Goal: Task Accomplishment & Management: Manage account settings

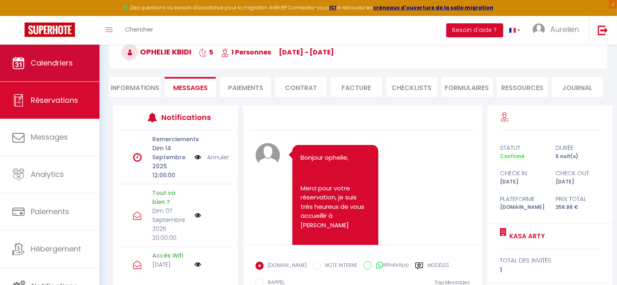
scroll to position [2634, 0]
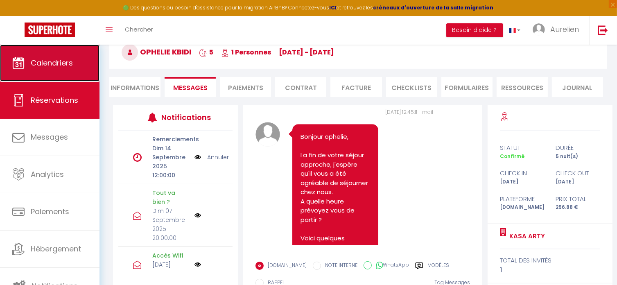
click at [55, 64] on span "Calendriers" at bounding box center [52, 63] width 42 height 10
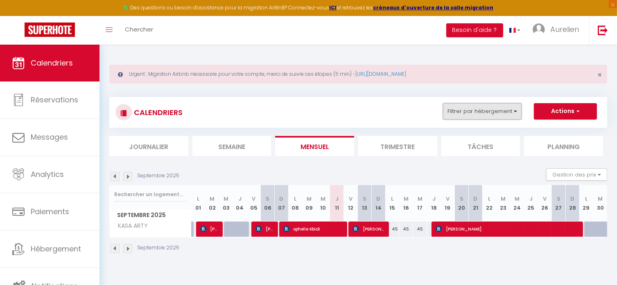
click at [459, 103] on button "Filtrer par hébergement" at bounding box center [482, 111] width 79 height 16
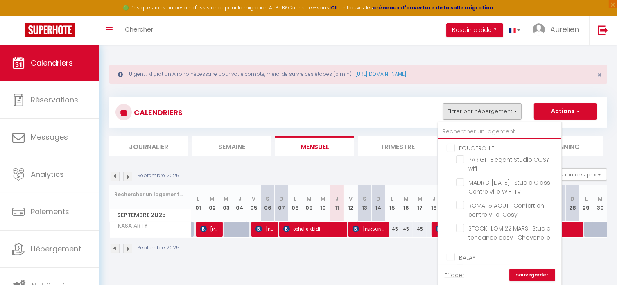
click at [460, 130] on input "text" at bounding box center [499, 131] width 123 height 15
type input "l"
checkbox input "false"
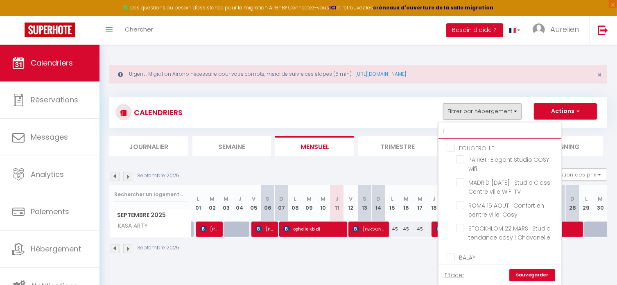
checkbox input "false"
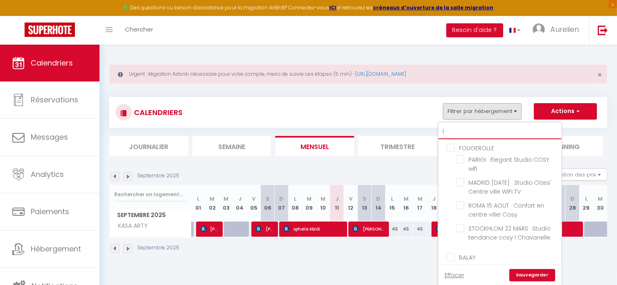
checkbox input "false"
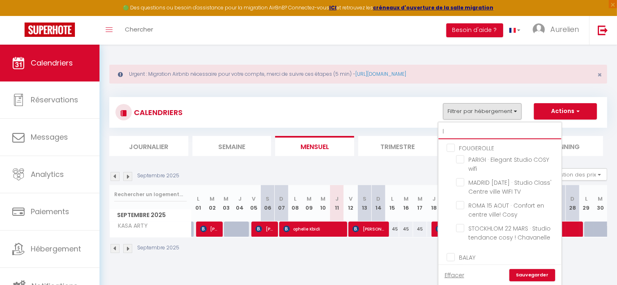
checkbox input "false"
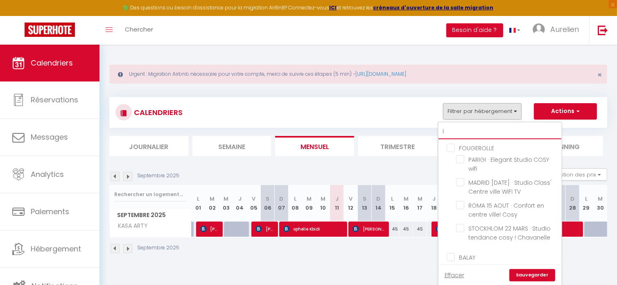
checkbox input "false"
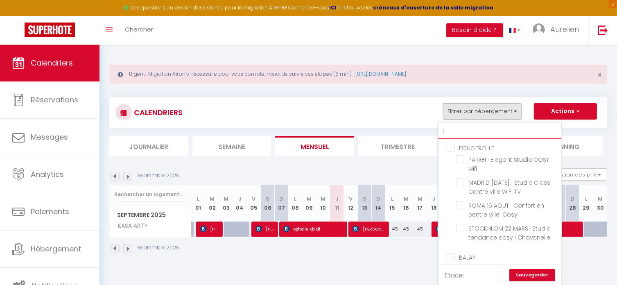
checkbox input "false"
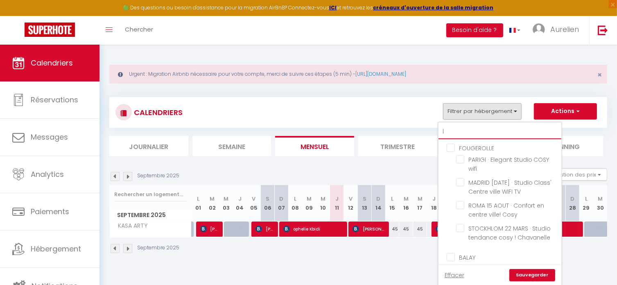
checkbox input "false"
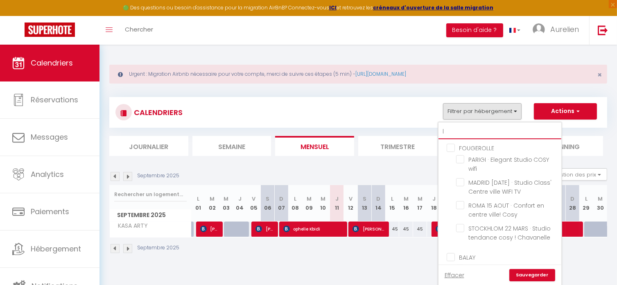
checkbox input "false"
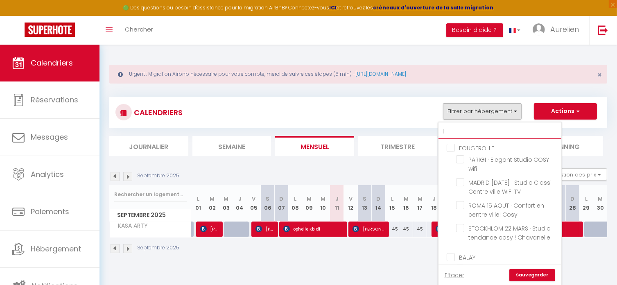
checkbox input "false"
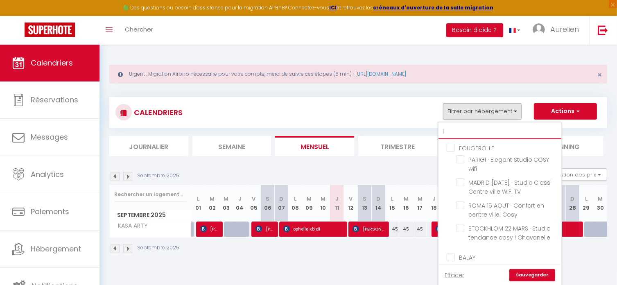
checkbox input "false"
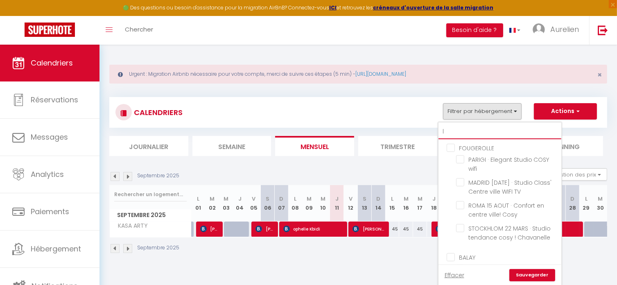
checkbox input "false"
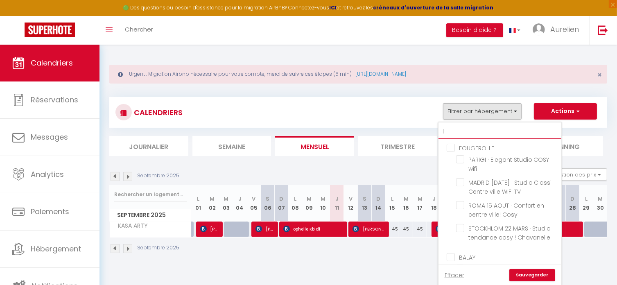
checkbox input "false"
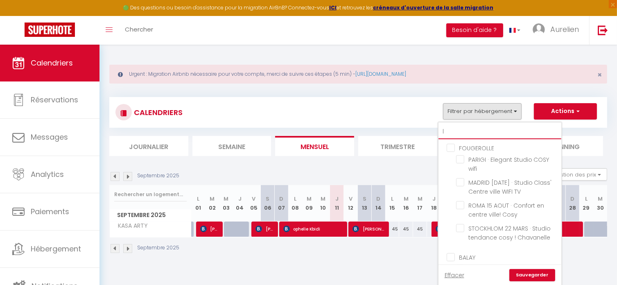
checkbox input "false"
type input "lo"
checkbox input "false"
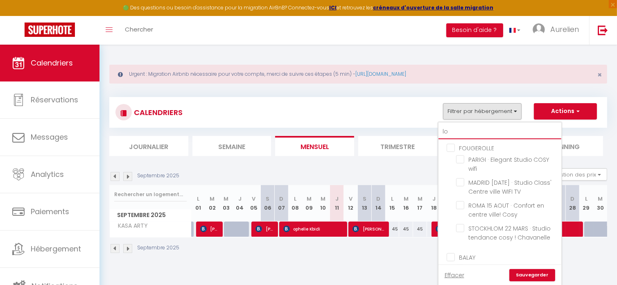
checkbox input "false"
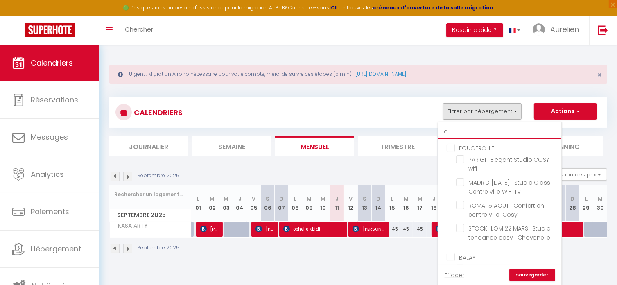
checkbox input "false"
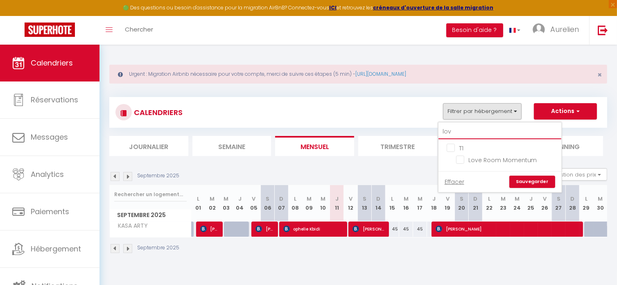
type input "lov"
click at [498, 160] on input "Love Room Momentum" at bounding box center [507, 159] width 102 height 8
checkbox input "true"
click at [522, 176] on link "Sauvegarder" at bounding box center [532, 182] width 46 height 12
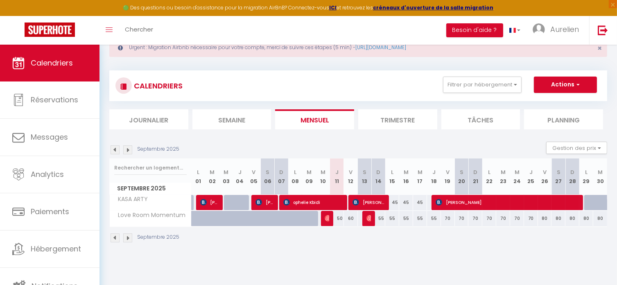
scroll to position [41, 0]
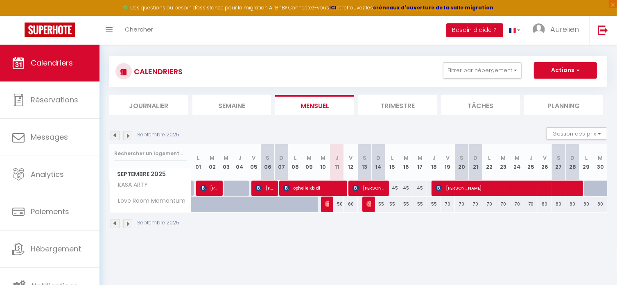
click at [340, 202] on div "50" at bounding box center [337, 203] width 14 height 15
type input "50"
type input "Jeu 11 Septembre 2025"
type input "Ven 12 Septembre 2025"
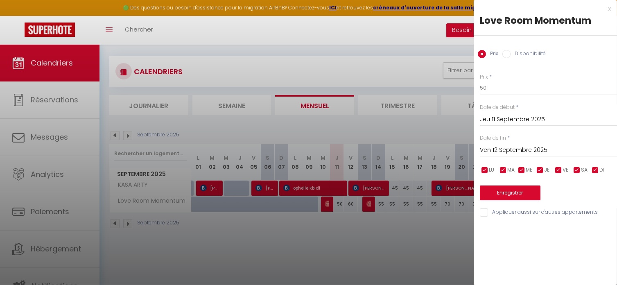
click at [529, 54] on label "Disponibilité" at bounding box center [527, 54] width 35 height 9
click at [510, 54] on input "Disponibilité" at bounding box center [506, 54] width 8 height 8
radio input "true"
radio input "false"
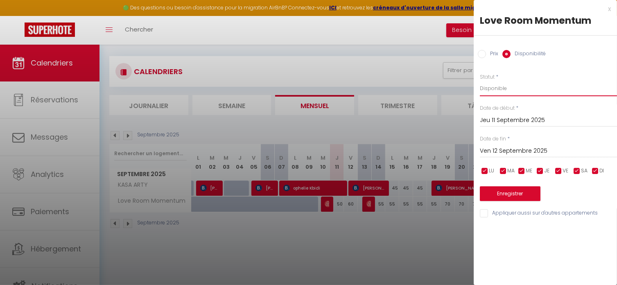
click at [505, 89] on select "Disponible Indisponible" at bounding box center [547, 89] width 137 height 16
select select "0"
click at [479, 81] on select "Disponible Indisponible" at bounding box center [547, 89] width 137 height 16
click at [507, 189] on button "Enregistrer" at bounding box center [509, 193] width 61 height 15
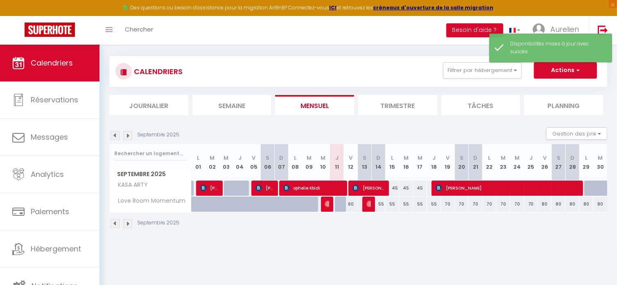
click at [381, 203] on div "55" at bounding box center [378, 203] width 14 height 15
select select "1"
type input "Dim 14 Septembre 2025"
type input "Lun 15 Septembre 2025"
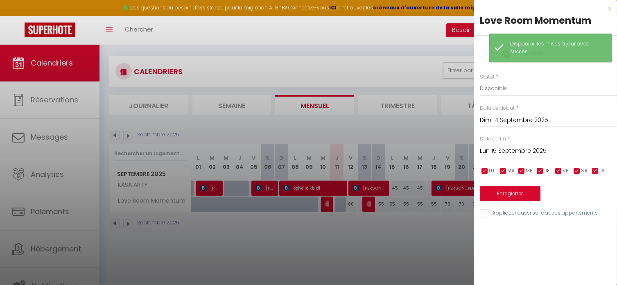
click at [484, 55] on input "Prix" at bounding box center [481, 54] width 8 height 8
radio input "true"
radio input "false"
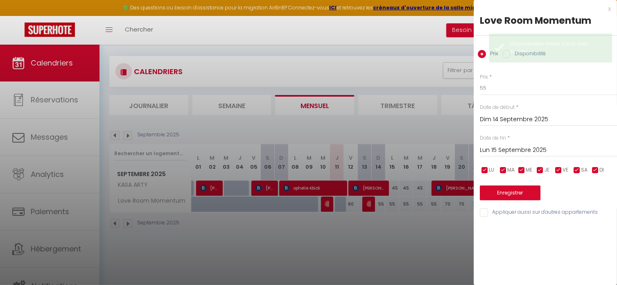
click at [386, 239] on div at bounding box center [308, 142] width 617 height 285
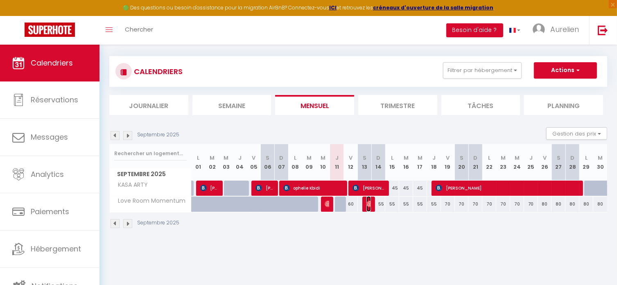
click at [370, 205] on img at bounding box center [369, 203] width 7 height 7
select select "OK"
select select "0"
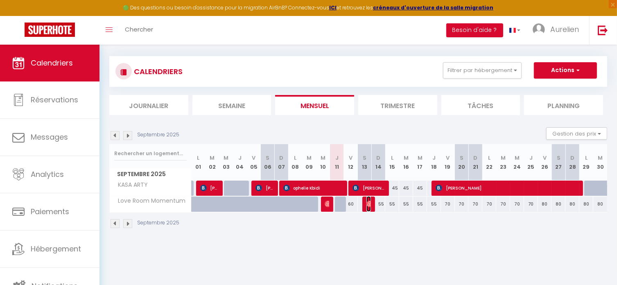
select select "1"
select select
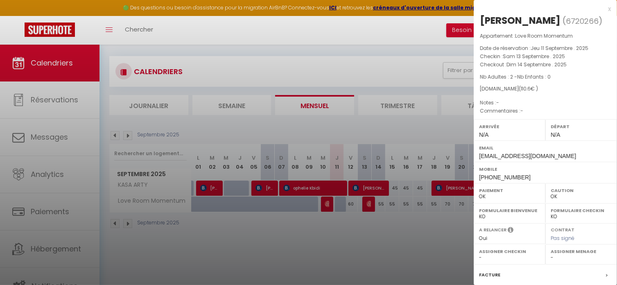
click at [368, 234] on div at bounding box center [308, 142] width 617 height 285
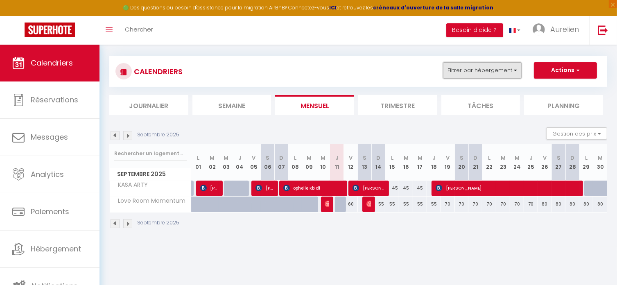
click at [494, 77] on button "Filtrer par hébergement" at bounding box center [482, 70] width 79 height 16
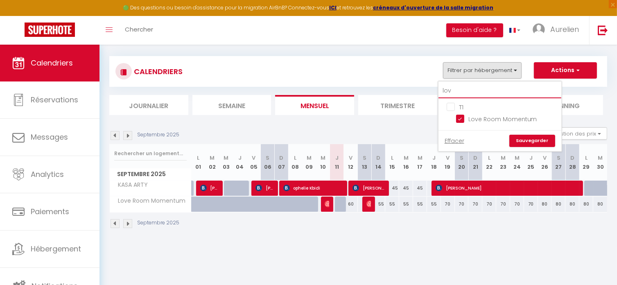
click at [466, 93] on input "lov" at bounding box center [499, 90] width 123 height 15
type input "lo"
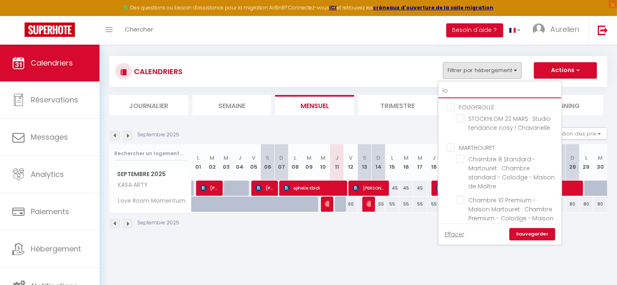
checkbox input "false"
type input "l"
checkbox input "false"
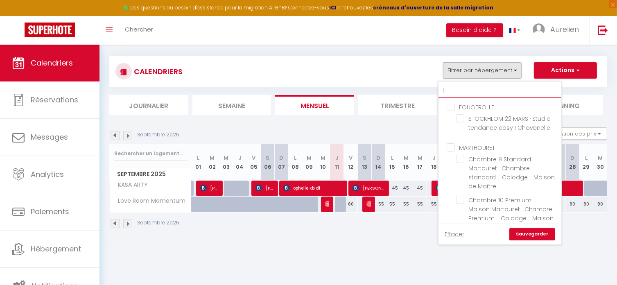
checkbox input "false"
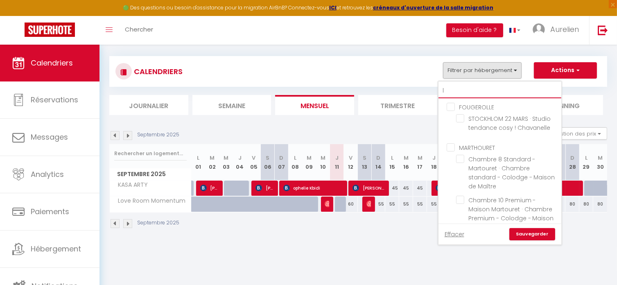
checkbox input "false"
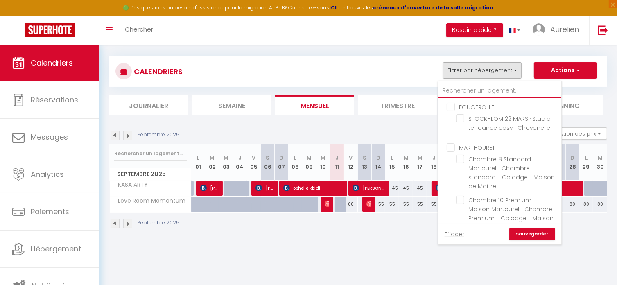
checkbox input "false"
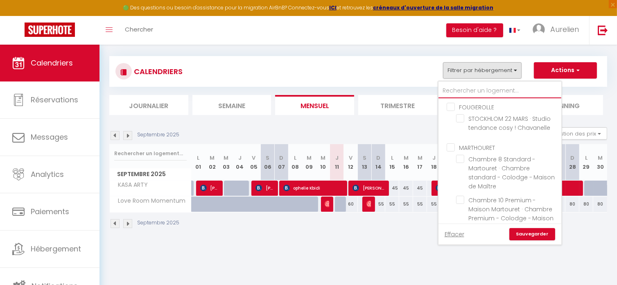
checkbox input "false"
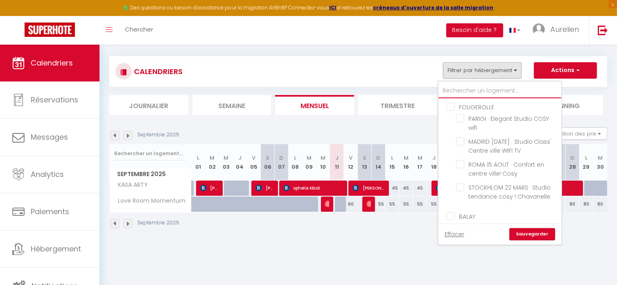
type input "f"
checkbox input "false"
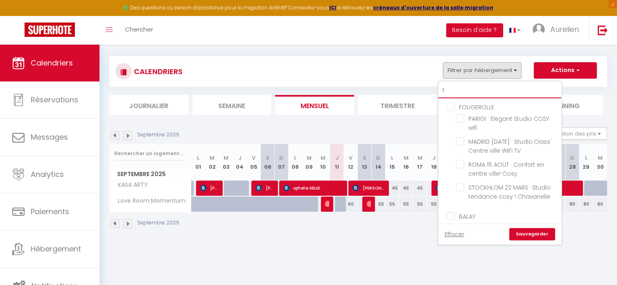
checkbox input "false"
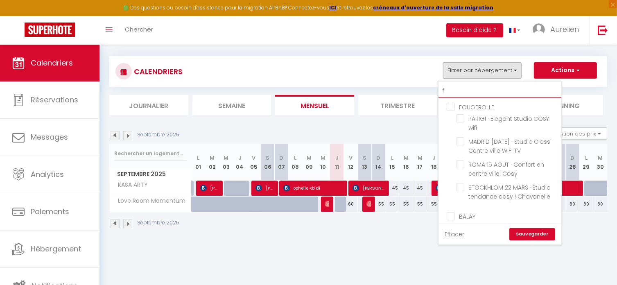
checkbox input "false"
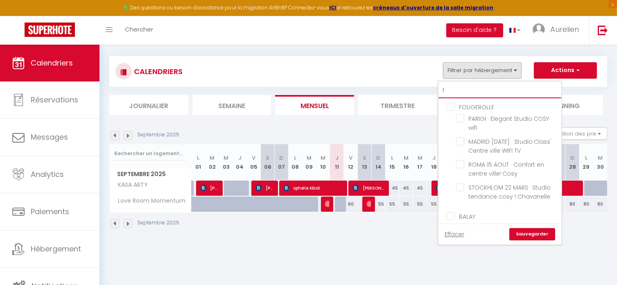
checkbox input "false"
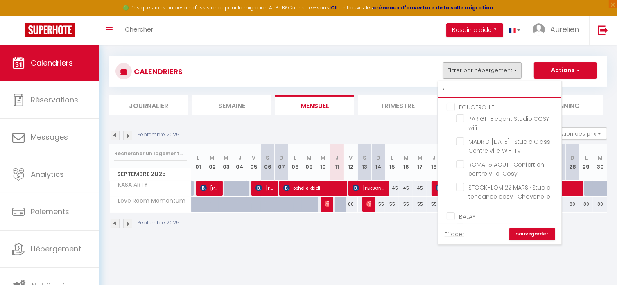
checkbox input "false"
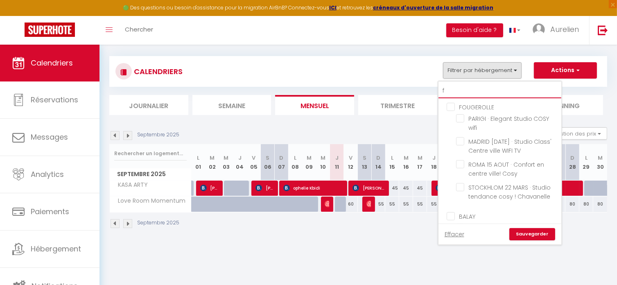
checkbox input "false"
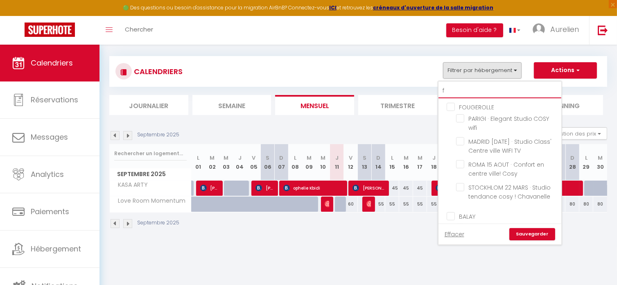
checkbox input "false"
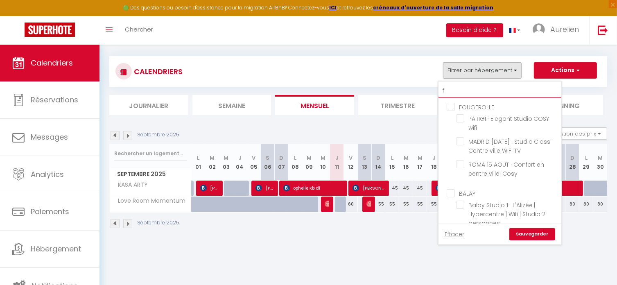
type input "fo"
checkbox input "false"
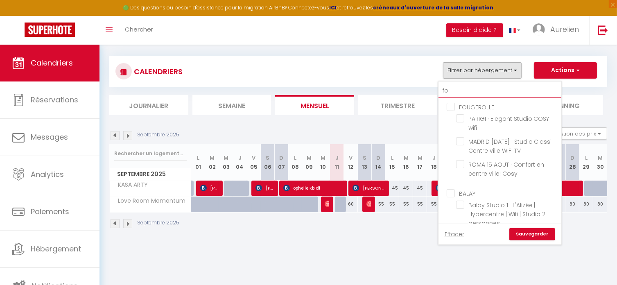
checkbox input "false"
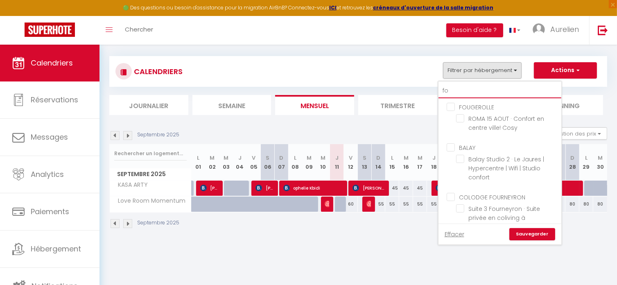
type input "foy"
checkbox input "false"
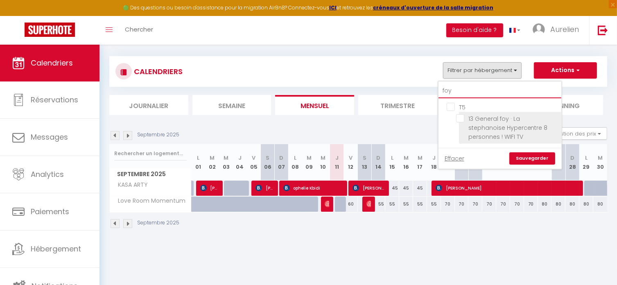
type input "foy"
click at [473, 121] on input "13 General foy · La stephanoise Hypercentre 8 personnes ! WIFI TV" at bounding box center [507, 118] width 102 height 8
checkbox input "true"
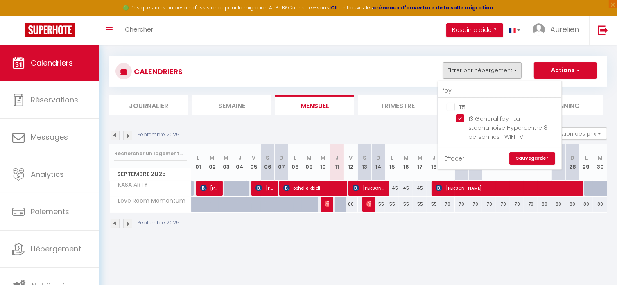
click at [529, 157] on link "Sauvegarder" at bounding box center [532, 158] width 46 height 12
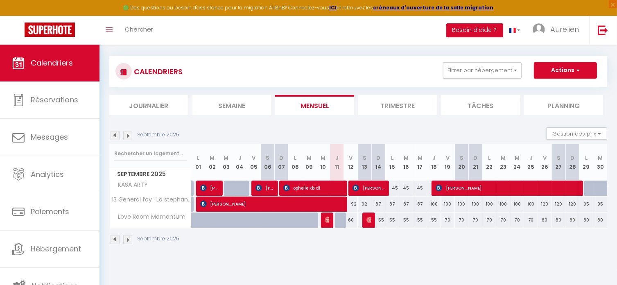
click at [352, 203] on div "92" at bounding box center [351, 203] width 14 height 15
type input "92"
type input "Ven 12 Septembre 2025"
type input "[DATE]"
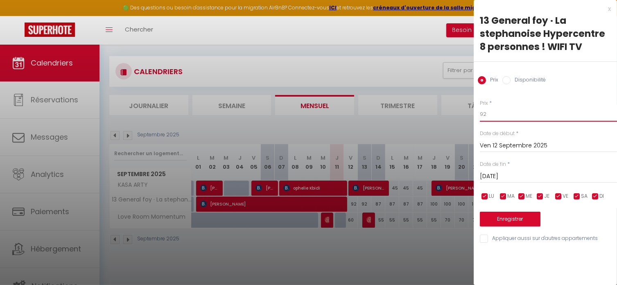
drag, startPoint x: 479, startPoint y: 117, endPoint x: 474, endPoint y: 117, distance: 5.3
click at [474, 117] on div "Prix * 92 Statut * Disponible Indisponible Date de début * [DATE] < [DATE] > Di…" at bounding box center [544, 166] width 143 height 155
type input "85"
click at [504, 181] on div "[DATE] < [DATE] > Dim Lun Mar Mer Jeu Ven Sam 1 2 3 4 5 6 7 8 9 10 11 12 13 14 …" at bounding box center [547, 175] width 137 height 15
click at [504, 179] on input "[DATE]" at bounding box center [547, 176] width 137 height 11
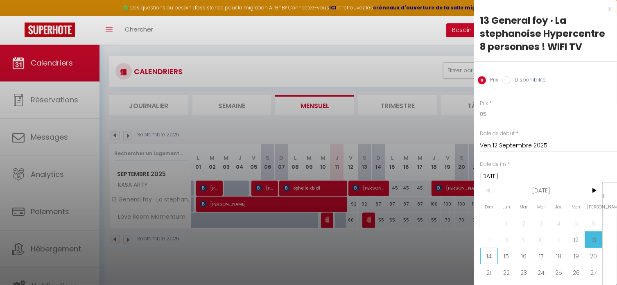
click at [486, 255] on span "14" at bounding box center [489, 256] width 18 height 16
type input "Dim 14 Septembre 2025"
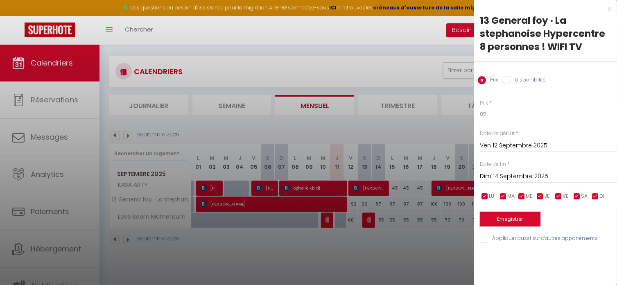
click at [513, 222] on button "Enregistrer" at bounding box center [509, 219] width 61 height 15
